Goal: Information Seeking & Learning: Learn about a topic

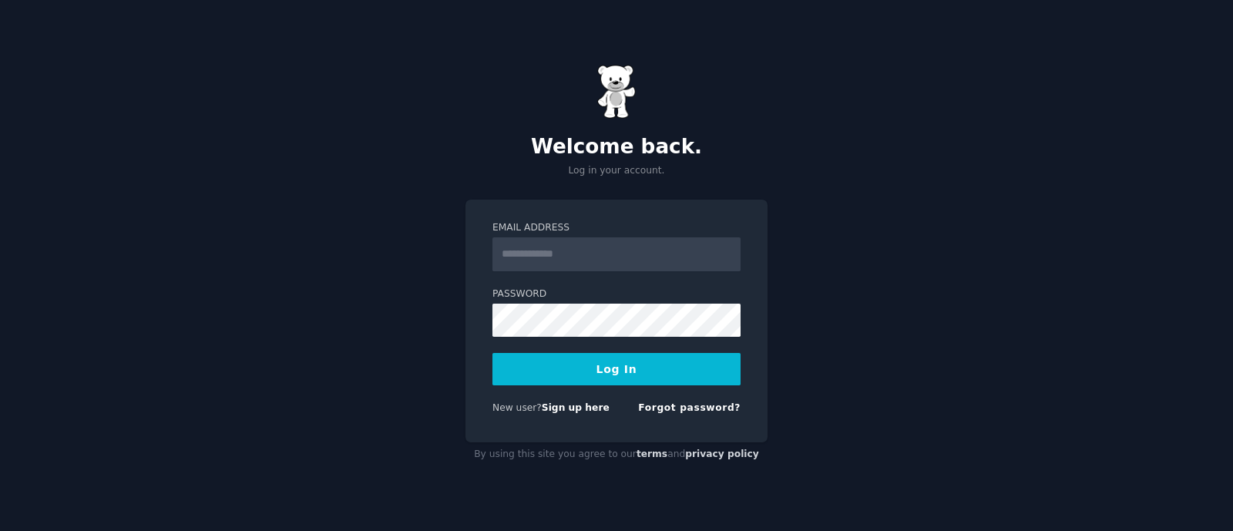
click at [642, 259] on input "Email Address" at bounding box center [616, 254] width 248 height 34
click at [641, 260] on input "Email Address" at bounding box center [616, 254] width 248 height 34
click at [891, 332] on div "Welcome back. Log in your account. Email Address Password Log In New user? Sign…" at bounding box center [616, 265] width 1233 height 531
click at [899, 334] on div "Welcome back. Log in your account. Email Address Password Log In New user? Sign…" at bounding box center [616, 265] width 1233 height 531
click at [640, 259] on input "Email Address" at bounding box center [616, 254] width 248 height 34
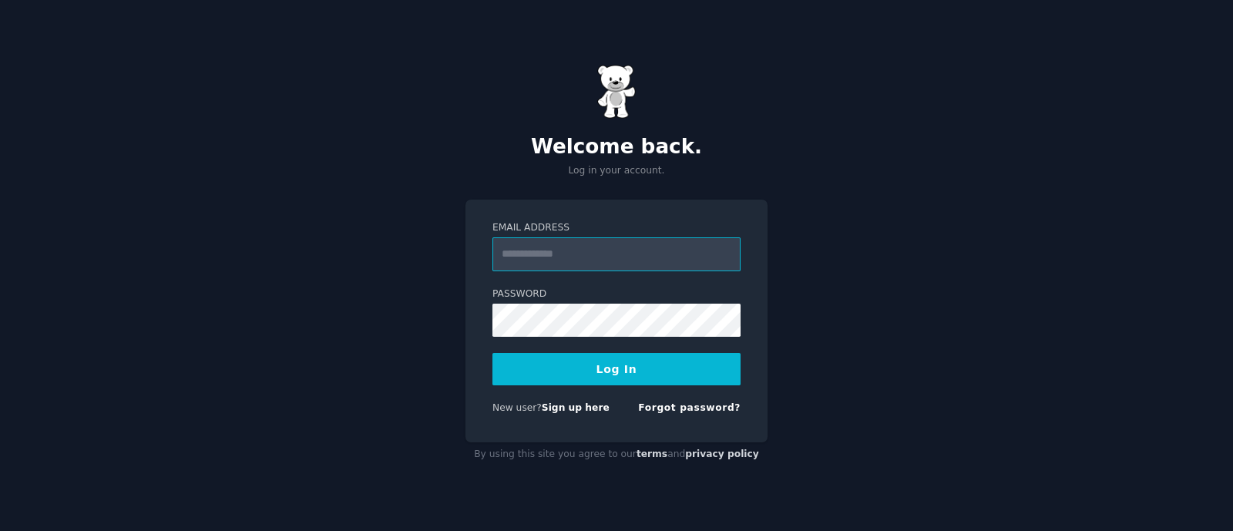
click at [640, 259] on input "Email Address" at bounding box center [616, 254] width 248 height 34
click at [640, 258] on input "Email Address" at bounding box center [616, 254] width 248 height 34
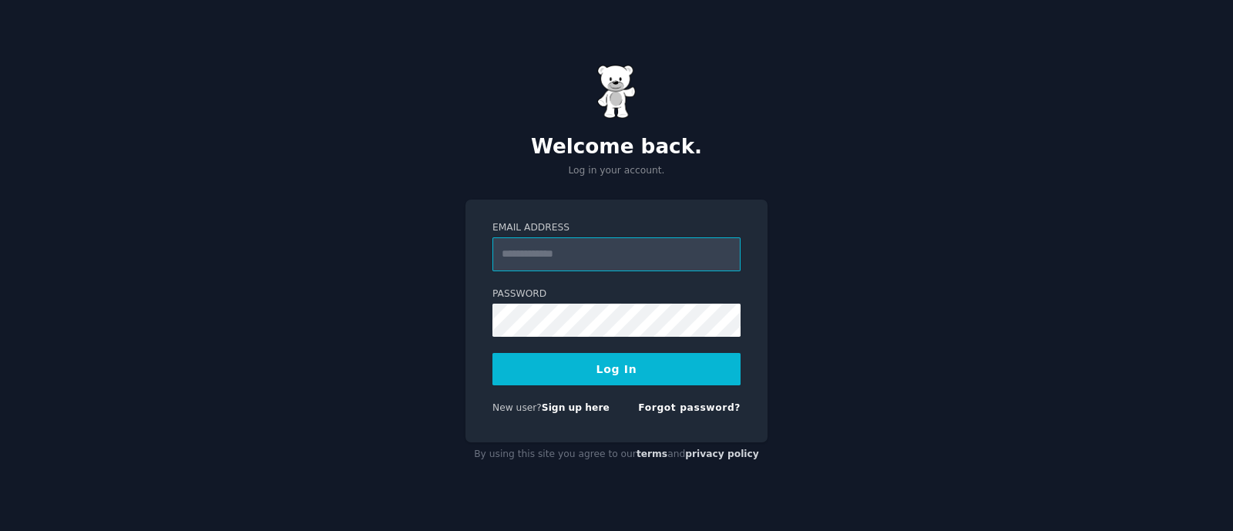
click at [640, 258] on input "Email Address" at bounding box center [616, 254] width 248 height 34
click at [589, 260] on input "Email Address" at bounding box center [616, 254] width 248 height 34
click at [689, 411] on link "Forgot password?" at bounding box center [689, 407] width 102 height 11
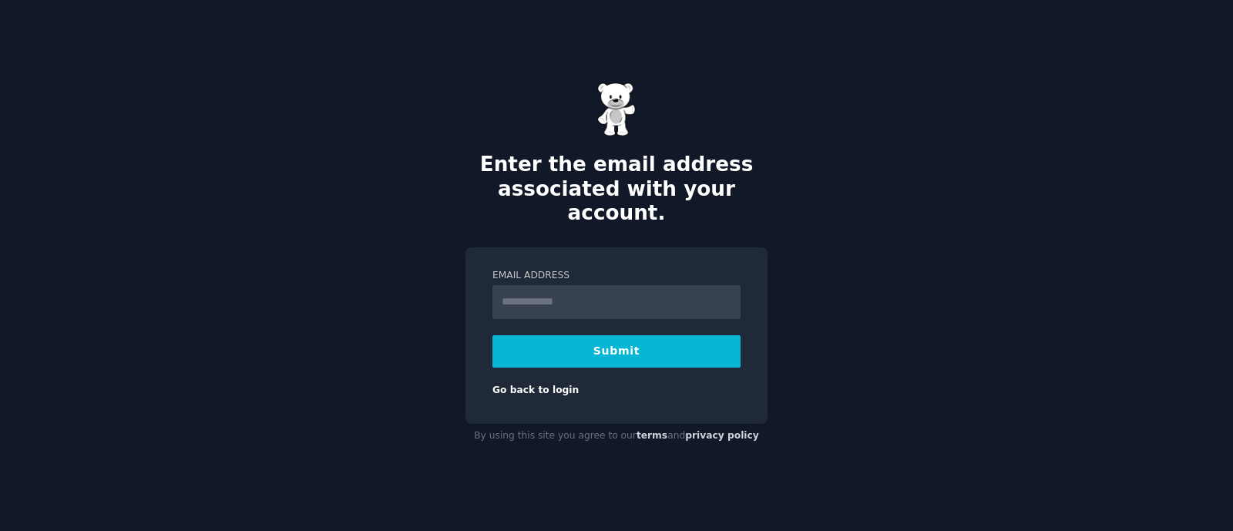
click at [543, 285] on input "Email Address" at bounding box center [616, 302] width 248 height 34
type input "**********"
click at [597, 354] on button "Submit" at bounding box center [616, 351] width 248 height 32
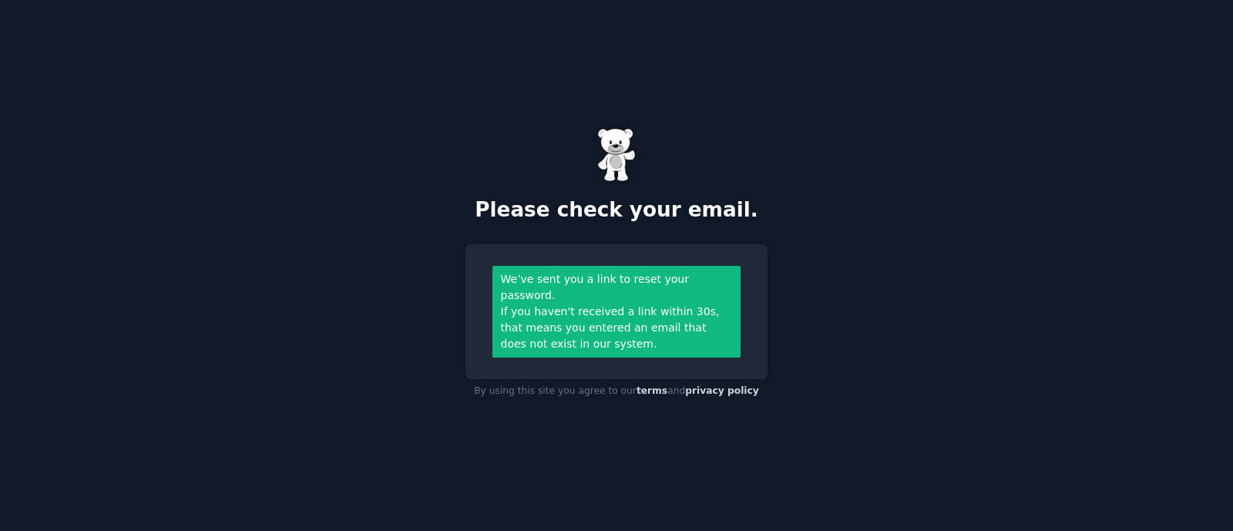
click at [593, 187] on div "Please check your email." at bounding box center [616, 175] width 302 height 95
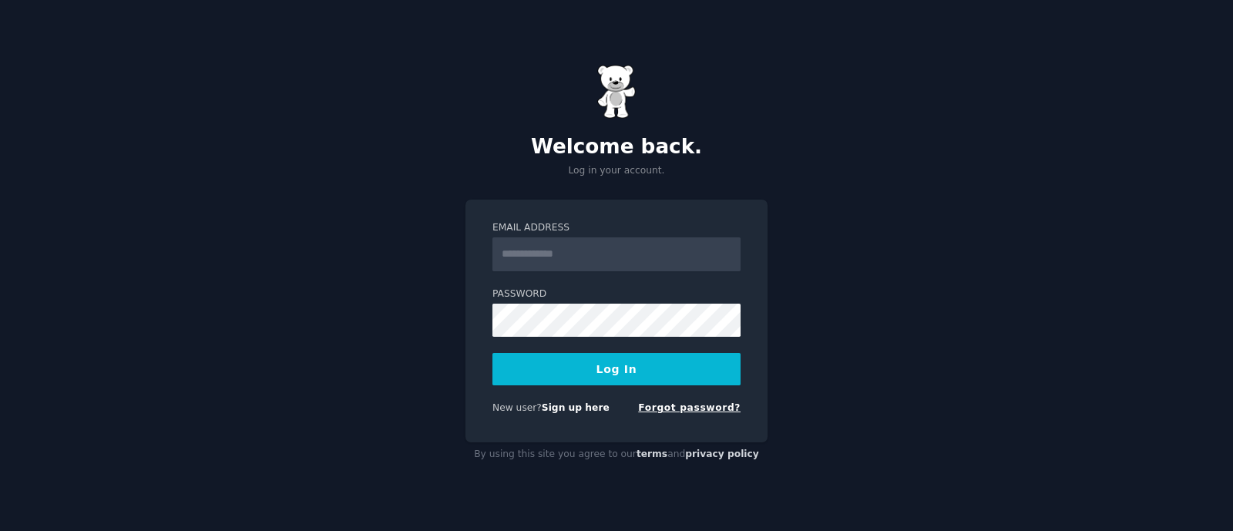
click at [672, 402] on link "Forgot password?" at bounding box center [689, 407] width 102 height 11
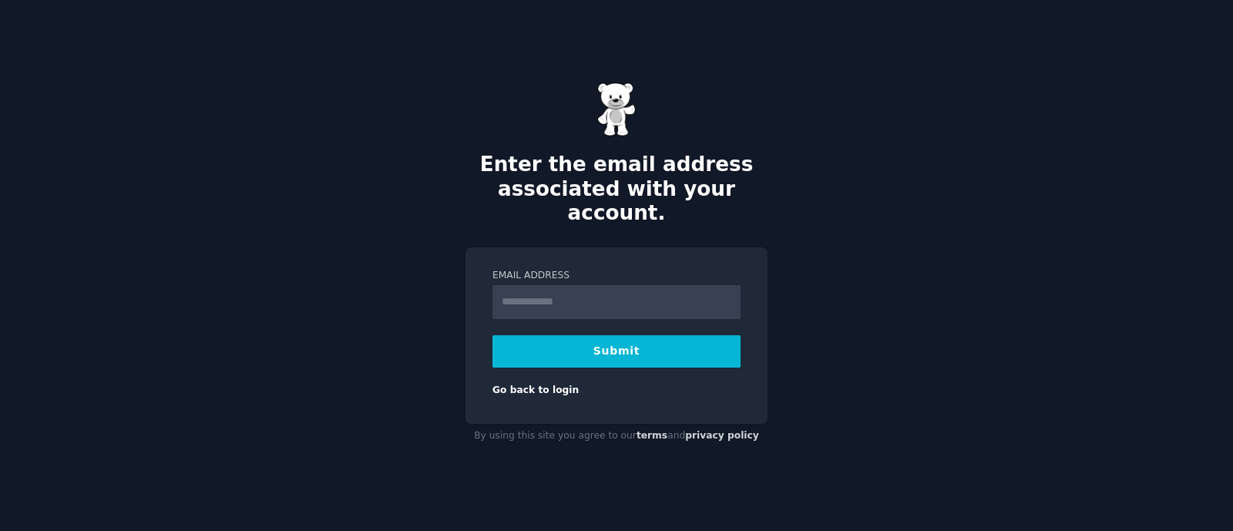
click at [598, 297] on input "Email Address" at bounding box center [616, 302] width 248 height 34
type input "*"
type input "**********"
click at [928, 374] on div "**********" at bounding box center [616, 265] width 1233 height 531
click at [637, 347] on button "Submit" at bounding box center [616, 351] width 248 height 32
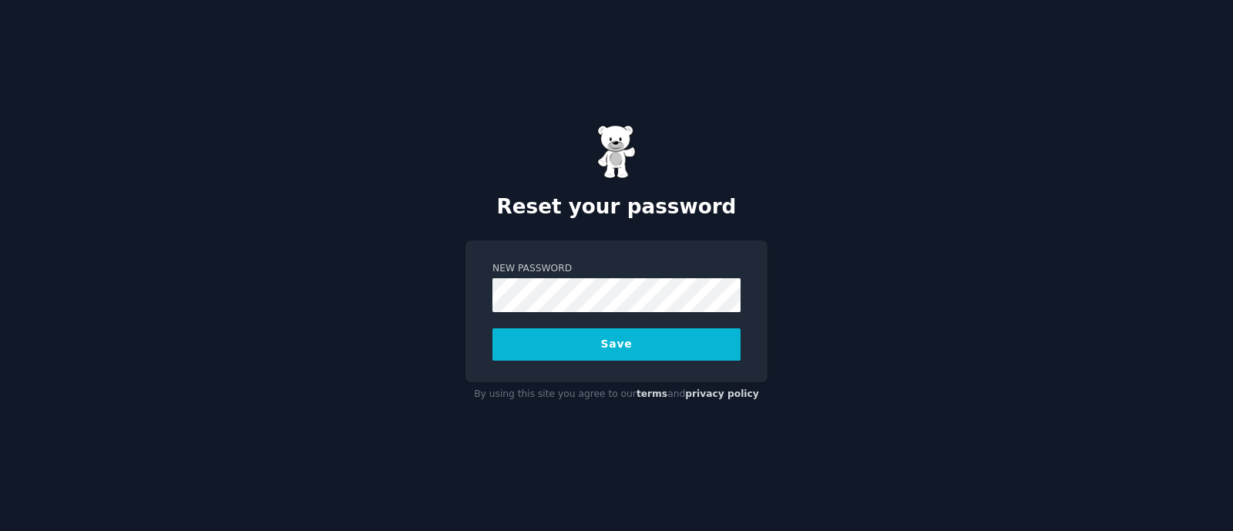
click at [669, 350] on button "Save" at bounding box center [616, 344] width 248 height 32
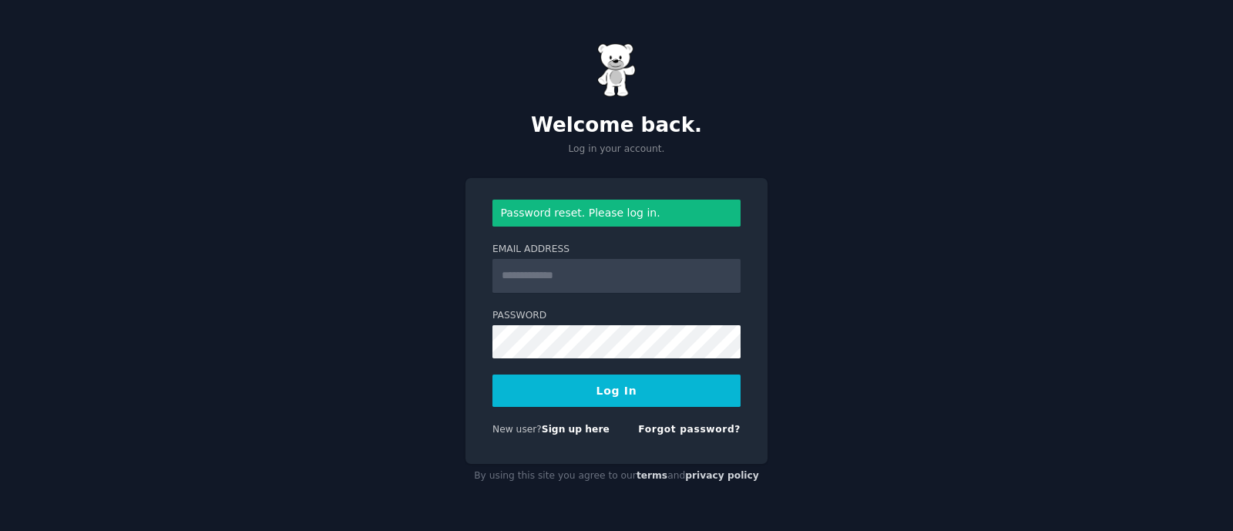
click at [603, 271] on input "Email Address" at bounding box center [616, 276] width 248 height 34
type input "**********"
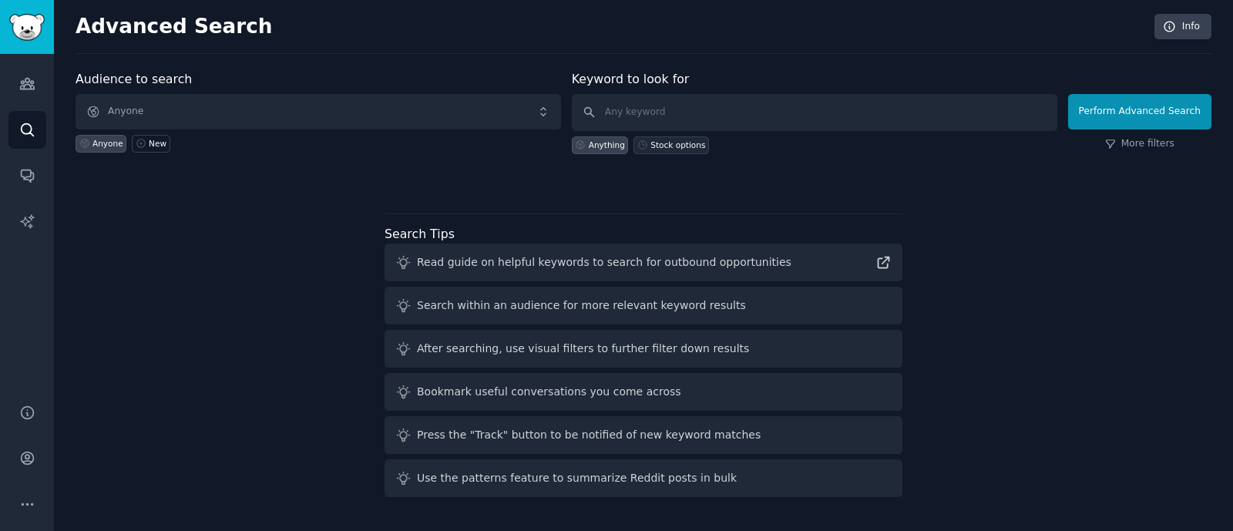
click at [680, 140] on div "Stock options" at bounding box center [677, 144] width 55 height 11
type input "Stock options"
click at [597, 141] on div "Anything" at bounding box center [607, 144] width 36 height 11
click at [330, 204] on div "Audience to search Anyone Anyone New Keyword to look for Anything Stock options…" at bounding box center [644, 286] width 1136 height 433
click at [17, 78] on link "Audiences" at bounding box center [27, 84] width 38 height 38
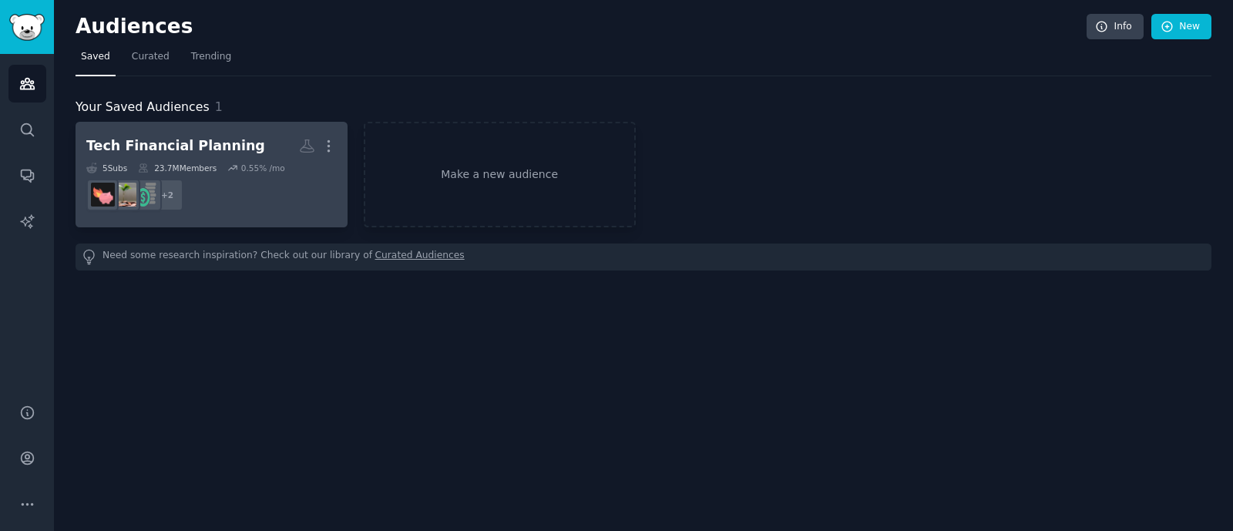
click at [245, 197] on dd "+ 2" at bounding box center [211, 194] width 250 height 43
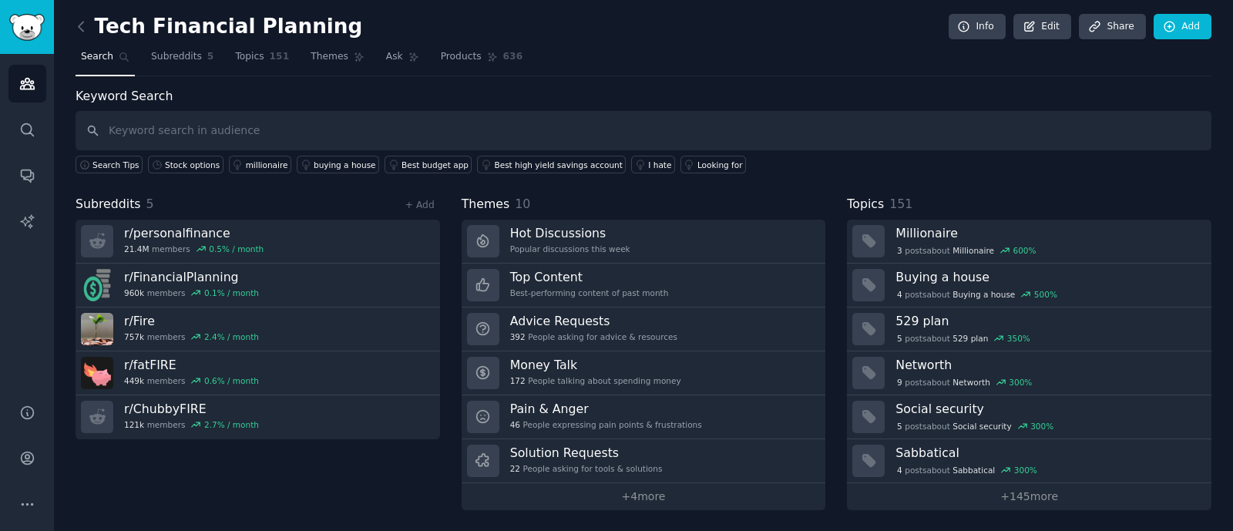
click at [324, 133] on input "text" at bounding box center [644, 130] width 1136 height 39
type input "tech"
drag, startPoint x: 233, startPoint y: 148, endPoint x: 30, endPoint y: 148, distance: 203.4
click at [30, 148] on div "Audiences Search Conversations AI Reports Help Account More Tech Financial Plan…" at bounding box center [616, 265] width 1233 height 531
click at [425, 200] on link "+ Add" at bounding box center [419, 205] width 29 height 11
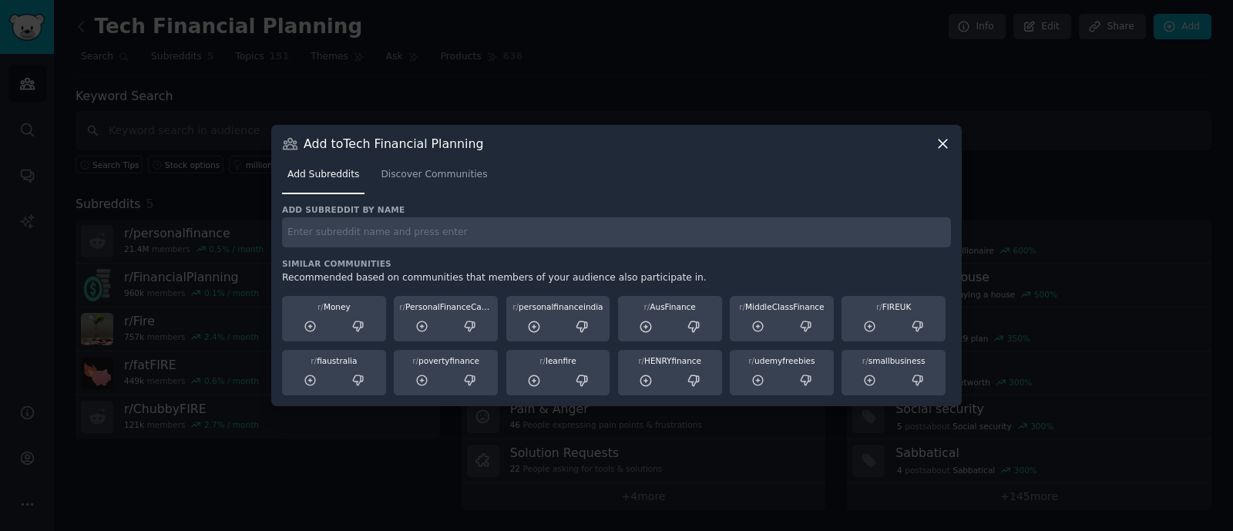
click at [409, 242] on input "text" at bounding box center [616, 232] width 669 height 30
click at [415, 230] on input "text" at bounding box center [616, 232] width 669 height 30
type input "tech"
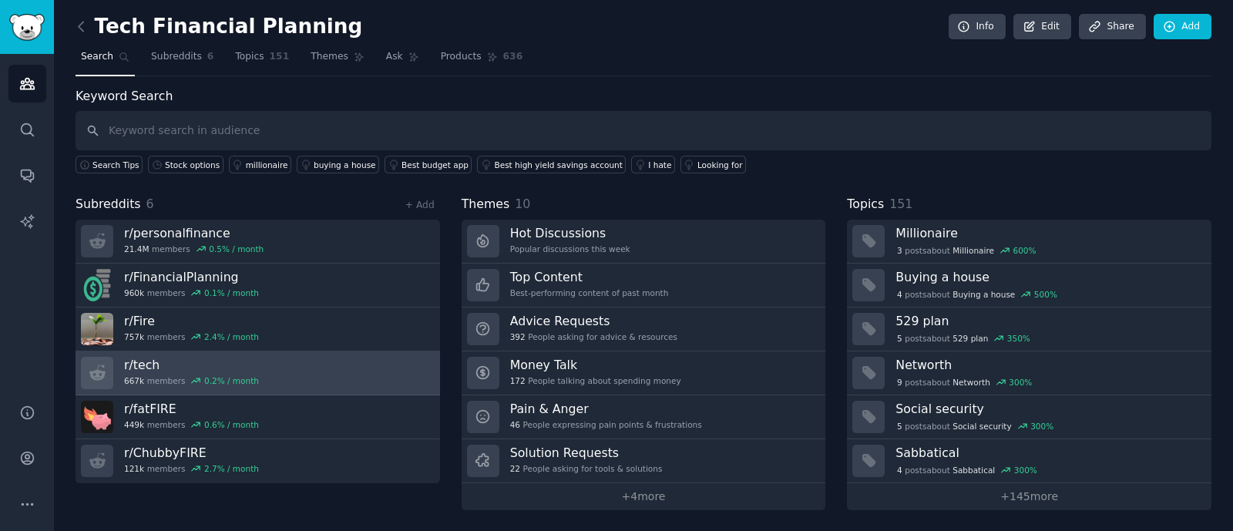
click at [416, 363] on link "r/ tech 667k members 0.2 % / month" at bounding box center [258, 373] width 364 height 44
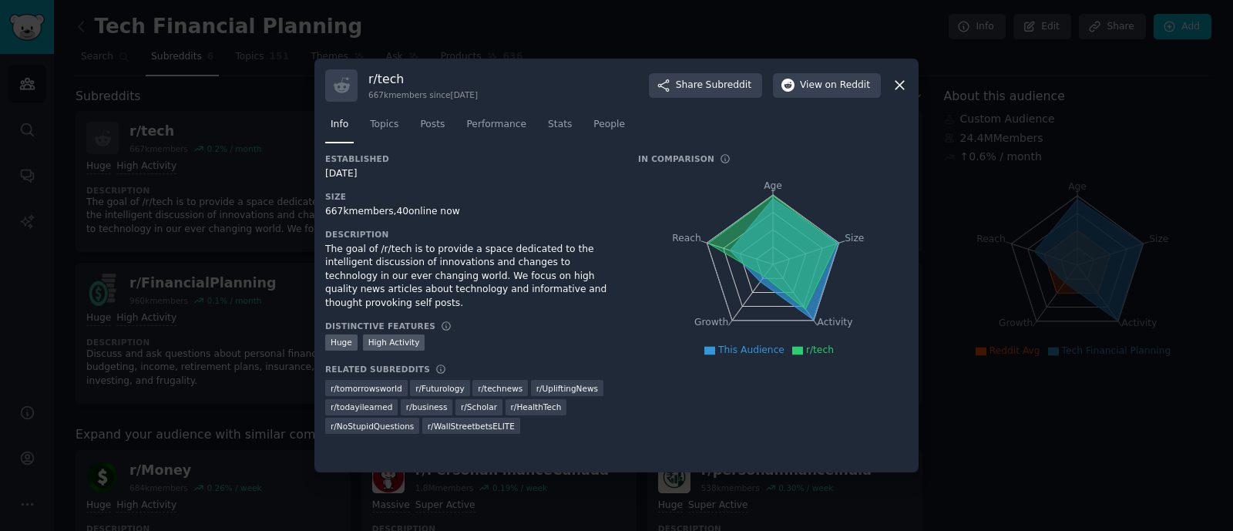
click at [898, 85] on icon at bounding box center [899, 86] width 8 height 8
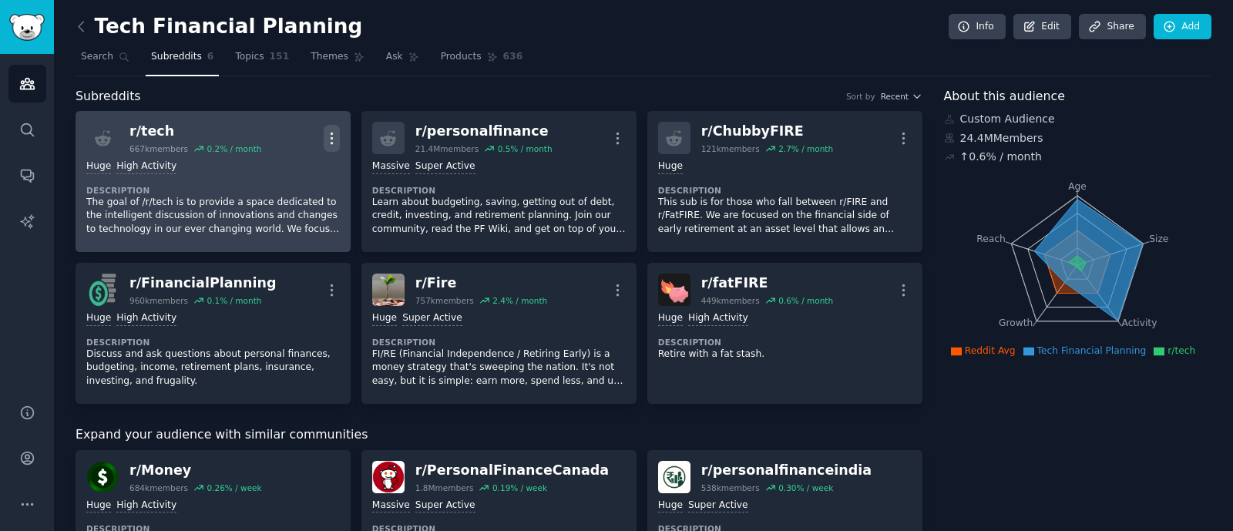
click at [331, 134] on icon "button" at bounding box center [332, 138] width 16 height 16
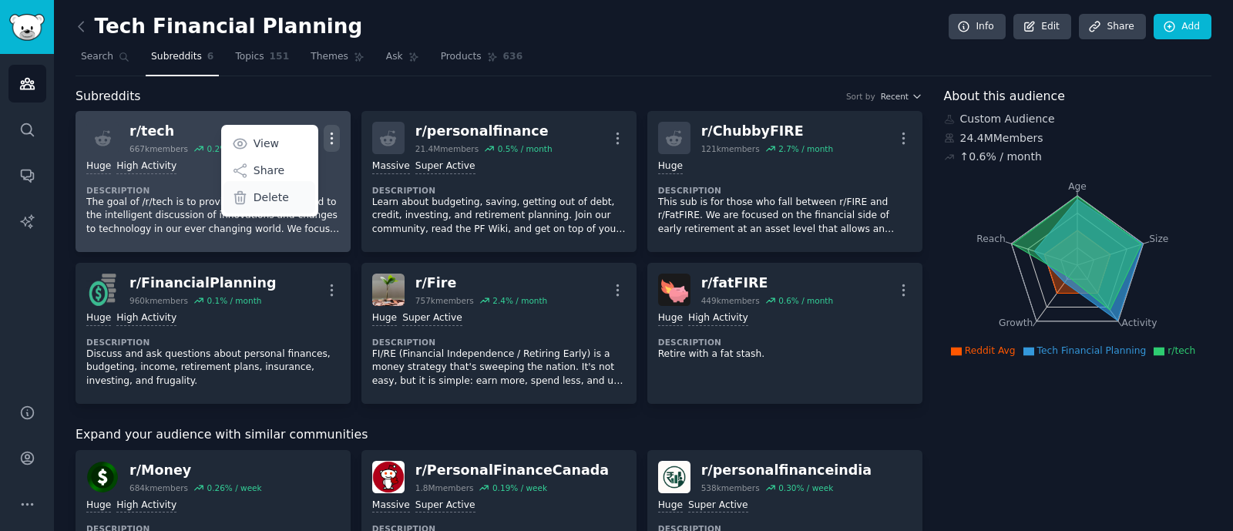
click at [277, 205] on div "Delete" at bounding box center [269, 197] width 92 height 32
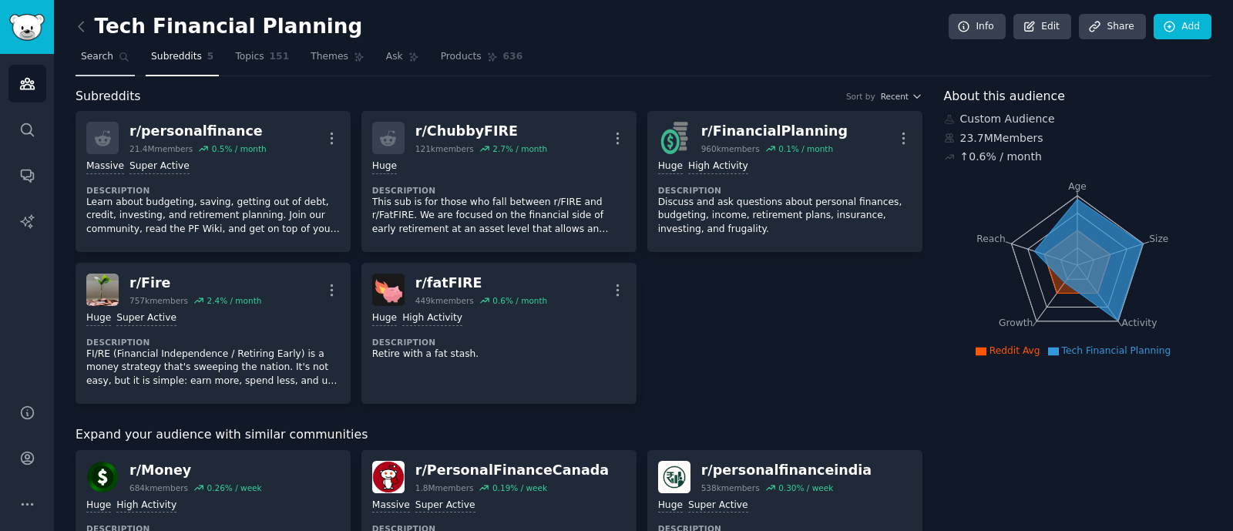
click at [92, 52] on span "Search" at bounding box center [97, 57] width 32 height 14
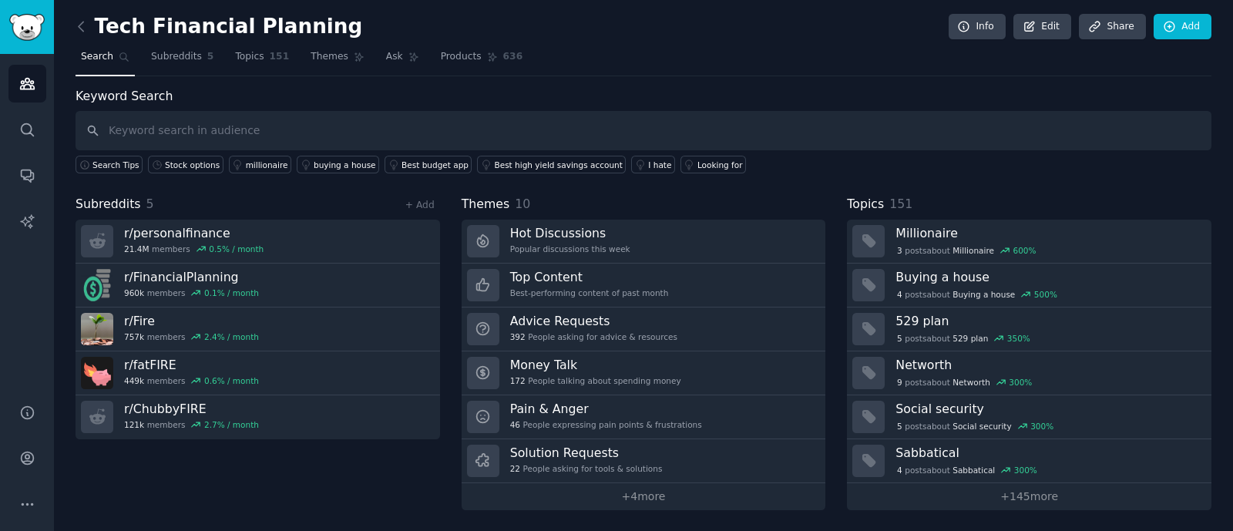
click at [146, 132] on input "text" at bounding box center [644, 130] width 1136 height 39
type input "stock options"
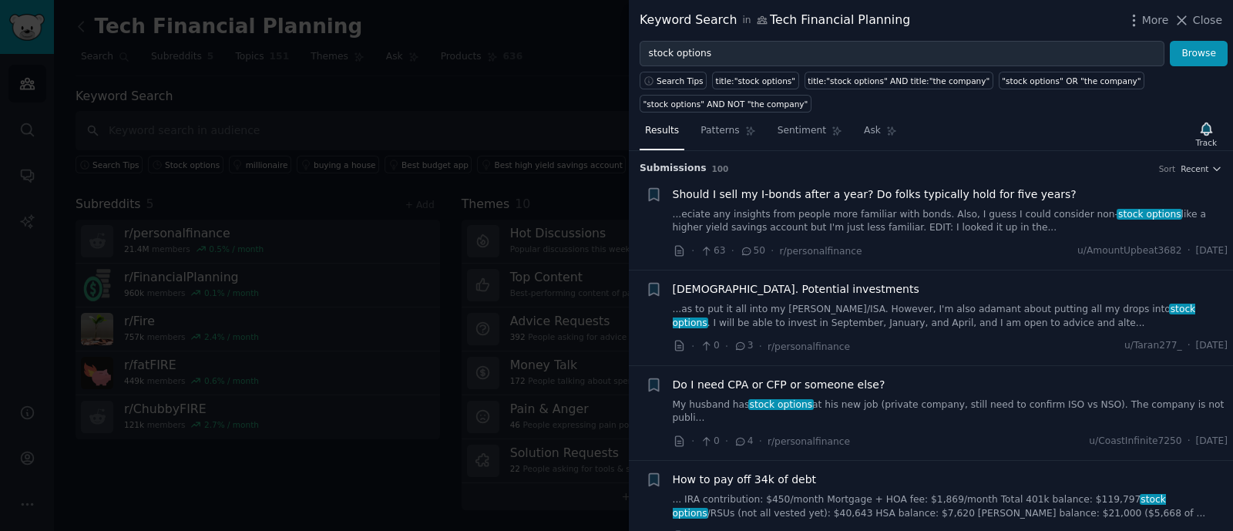
click at [917, 398] on link "My husband has stock options at his new job (private company, still need to con…" at bounding box center [951, 411] width 556 height 27
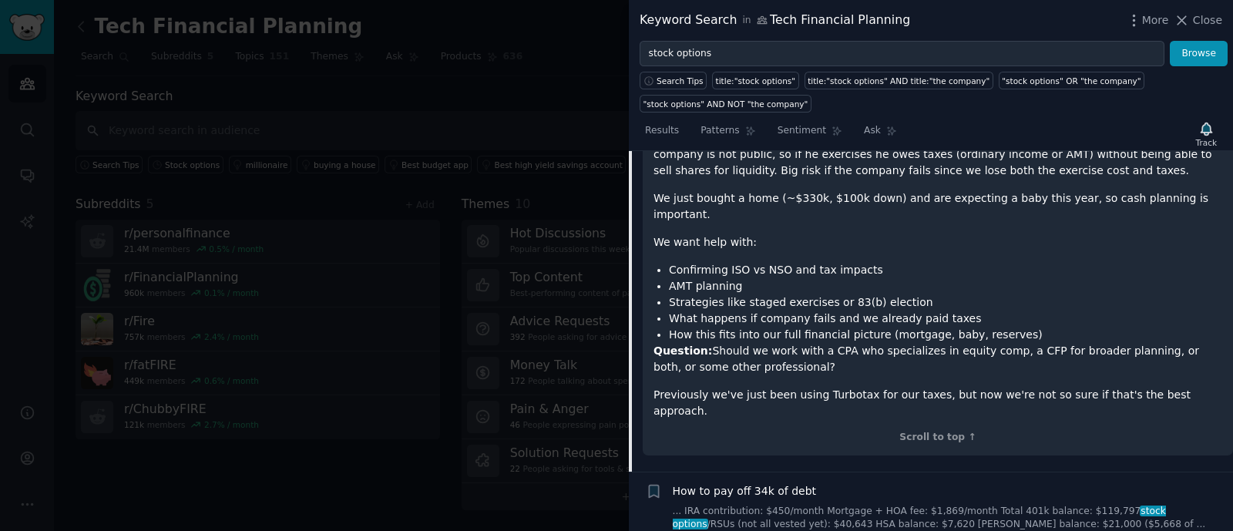
scroll to position [214, 0]
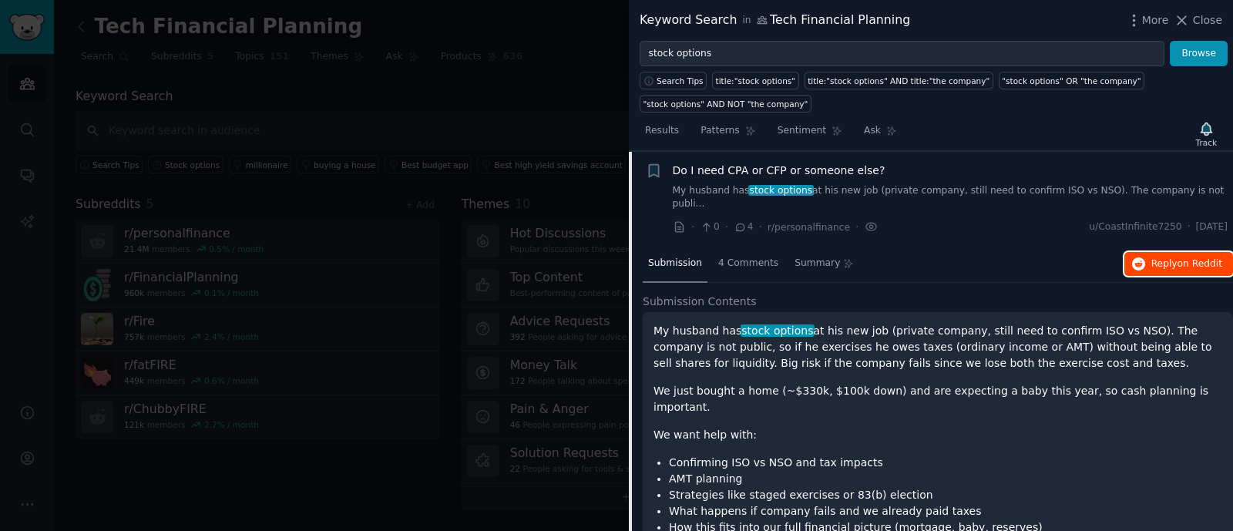
click at [1185, 258] on span "on Reddit" at bounding box center [1199, 263] width 45 height 11
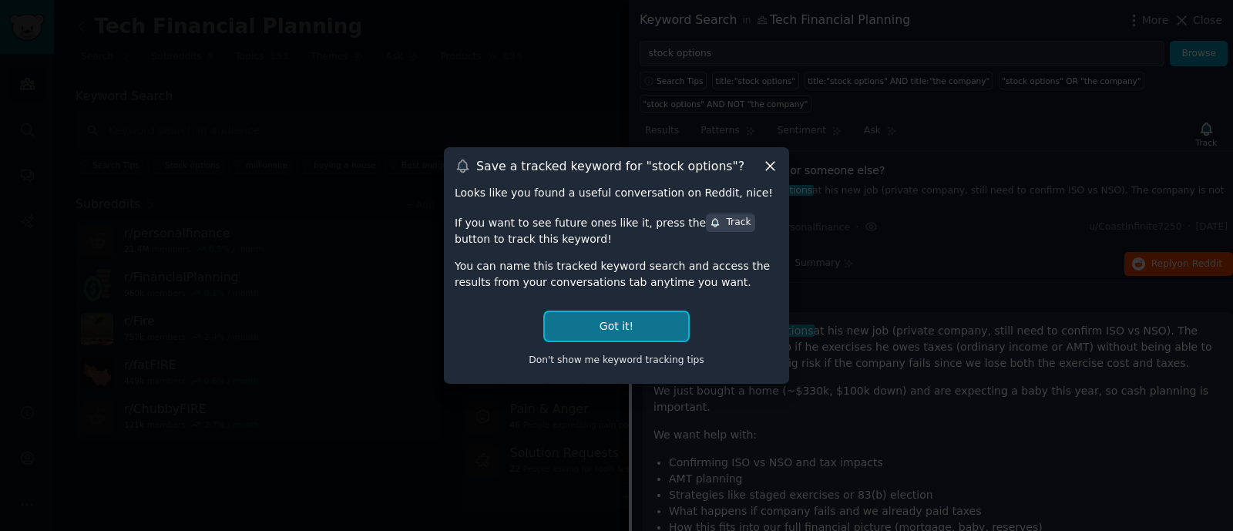
click at [629, 318] on button "Got it!" at bounding box center [616, 326] width 143 height 29
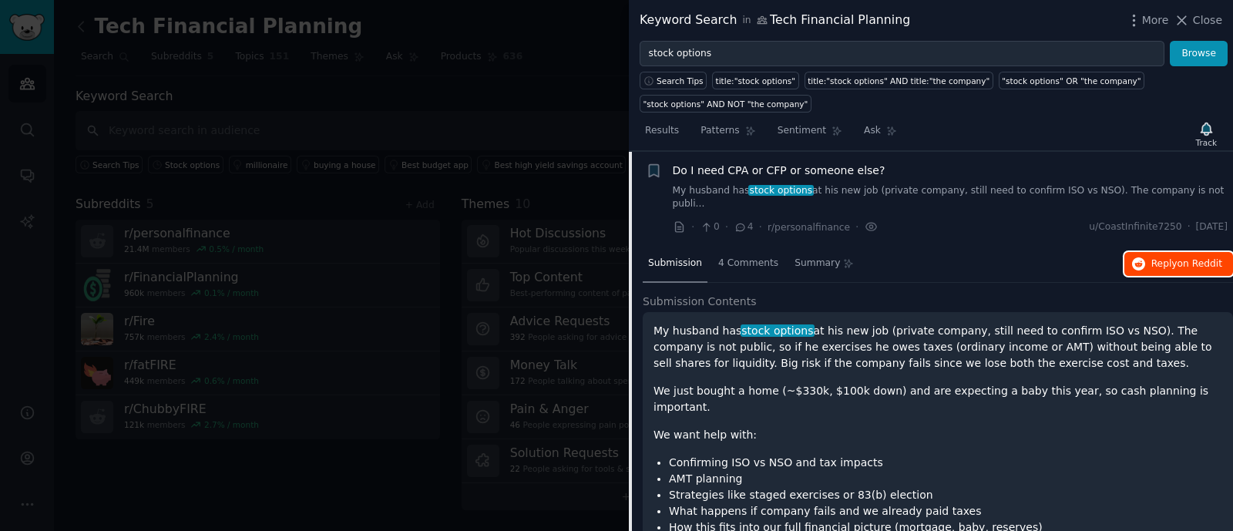
click at [1163, 252] on button "Reply on Reddit" at bounding box center [1178, 264] width 109 height 25
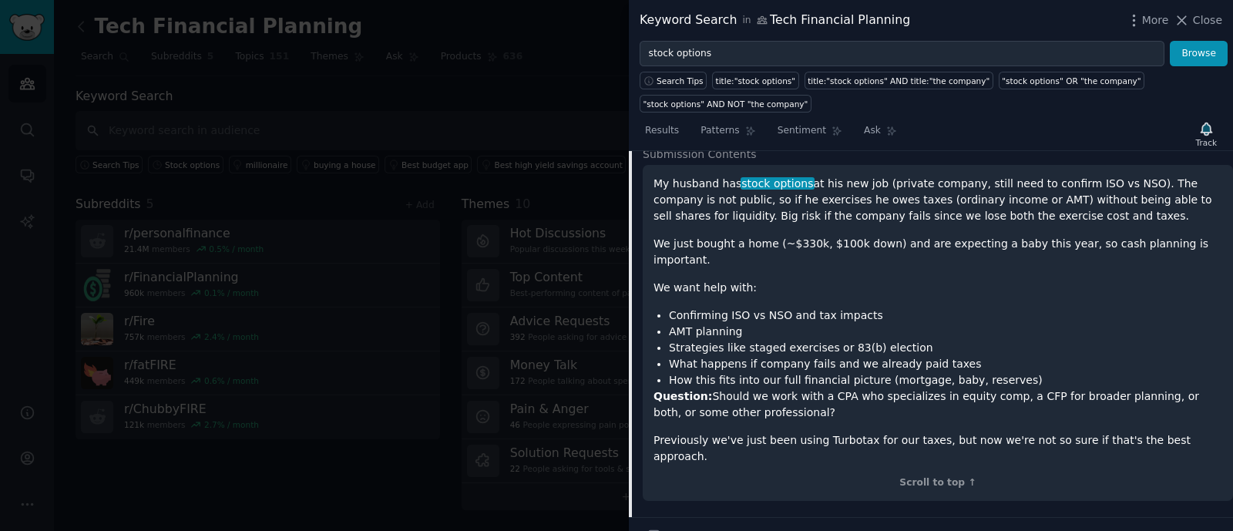
scroll to position [673, 0]
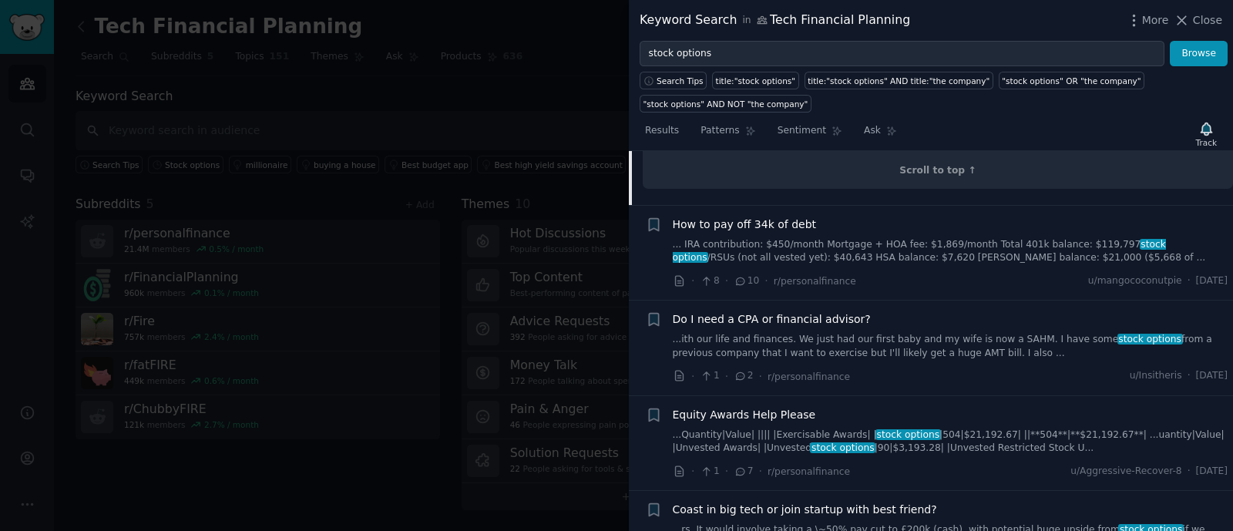
click at [971, 333] on link "...ith our life and finances. We just had our first baby and my wife is now a S…" at bounding box center [951, 346] width 556 height 27
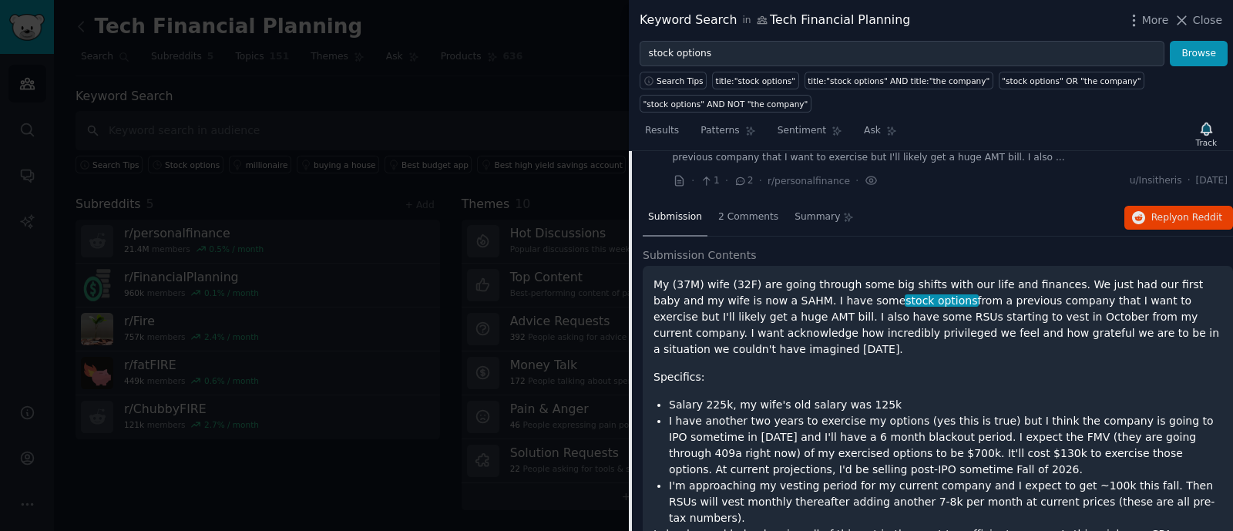
scroll to position [391, 0]
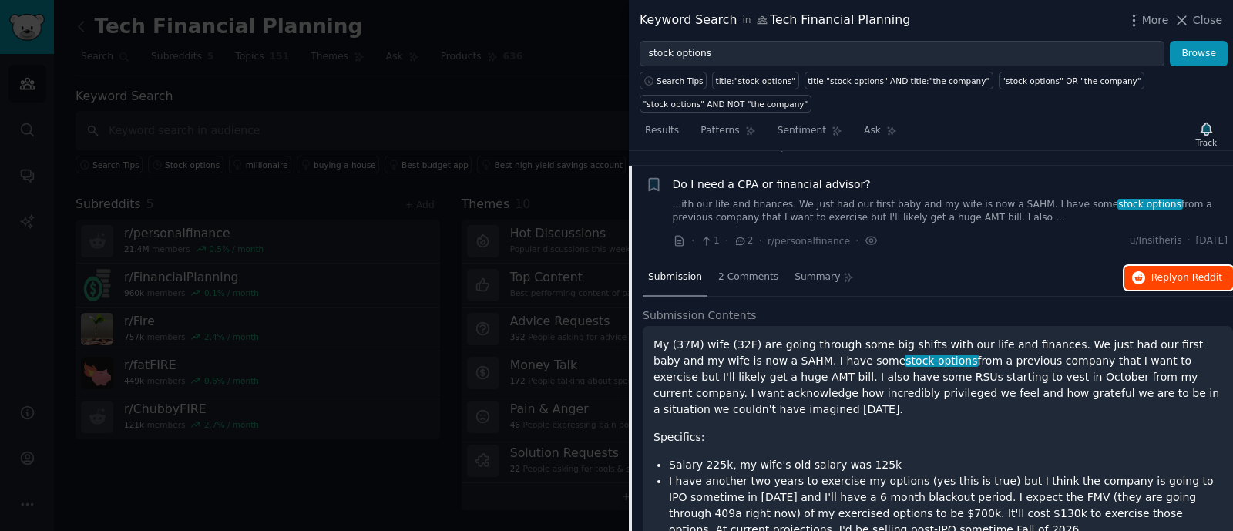
click at [1166, 271] on span "Reply on Reddit" at bounding box center [1186, 278] width 71 height 14
click at [524, 97] on div at bounding box center [616, 265] width 1233 height 531
